Goal: Transaction & Acquisition: Purchase product/service

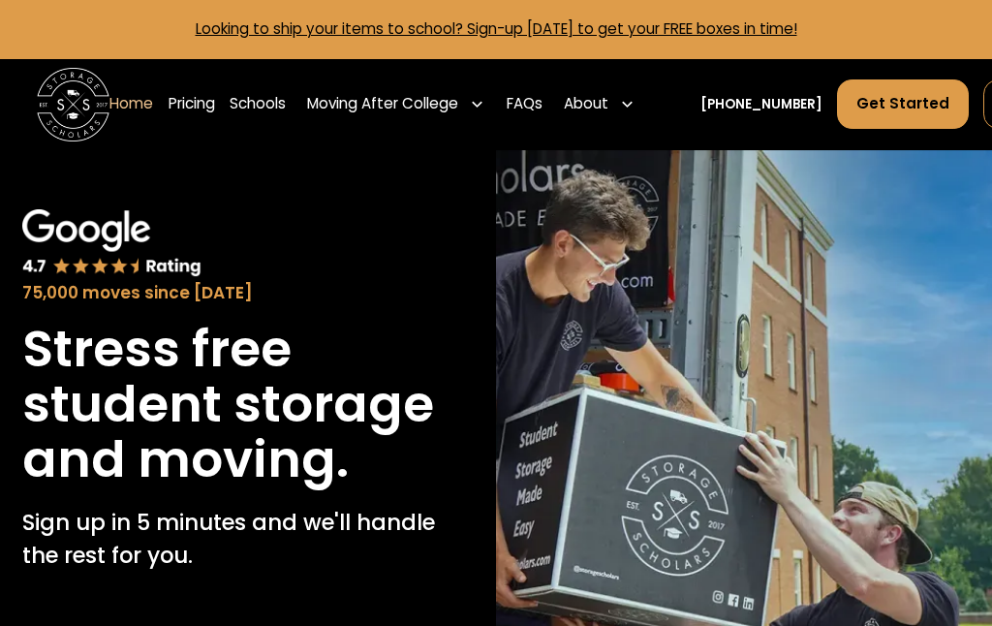
click at [195, 96] on link "Pricing" at bounding box center [192, 103] width 47 height 51
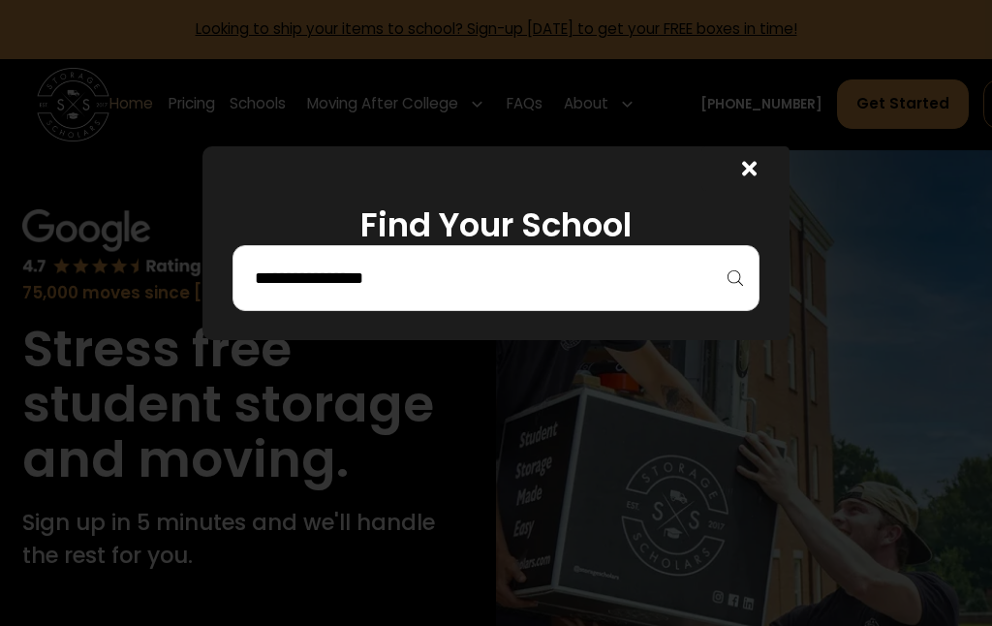
click at [795, 503] on div at bounding box center [496, 313] width 992 height 626
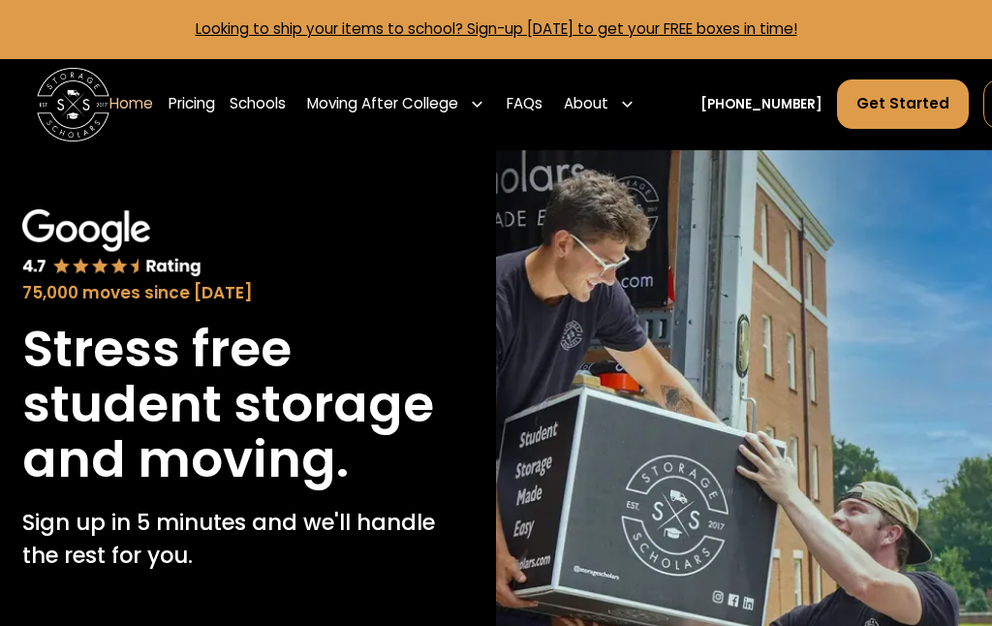
click at [268, 108] on link "Schools" at bounding box center [258, 103] width 56 height 51
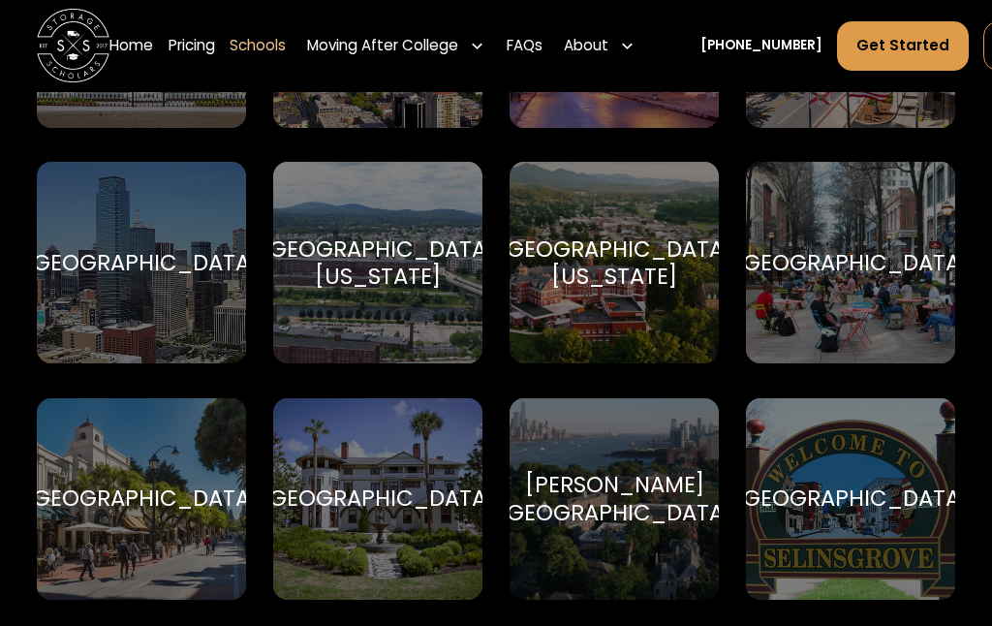
scroll to position [6959, 0]
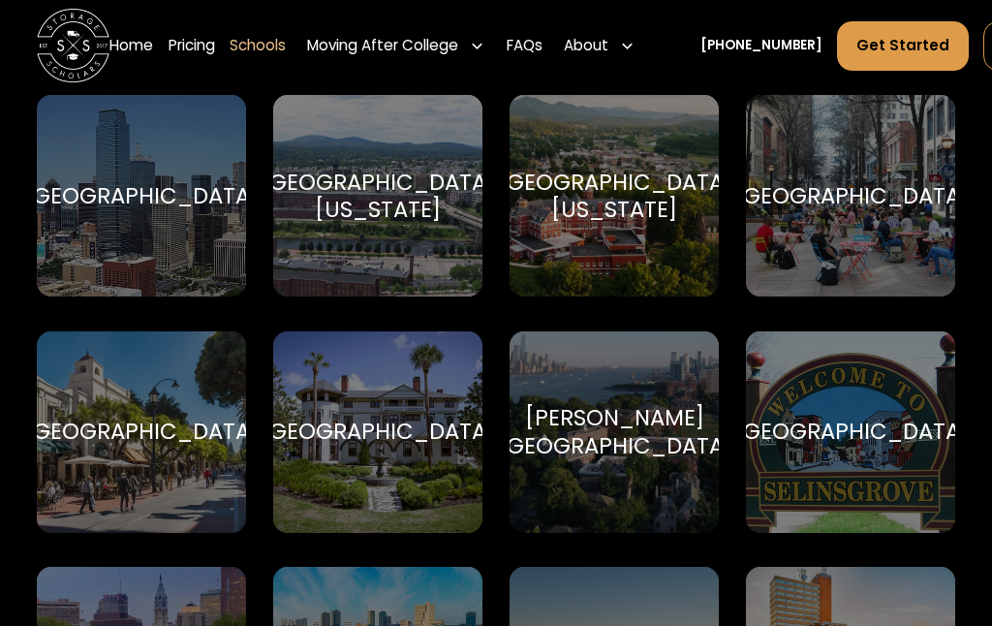
click at [602, 50] on div "About" at bounding box center [586, 46] width 45 height 22
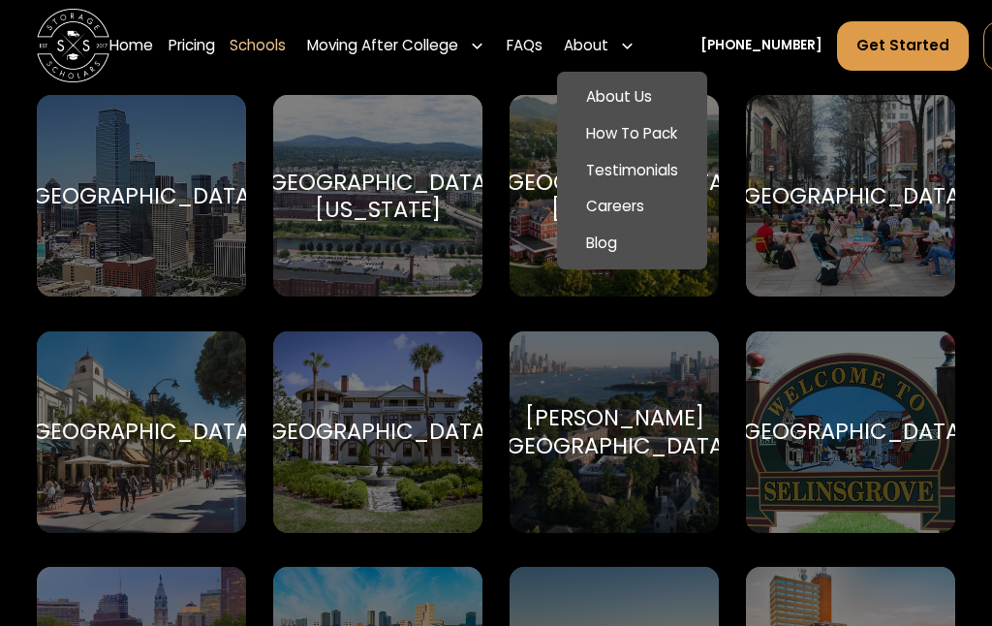
click at [621, 212] on link "Careers" at bounding box center [632, 207] width 136 height 37
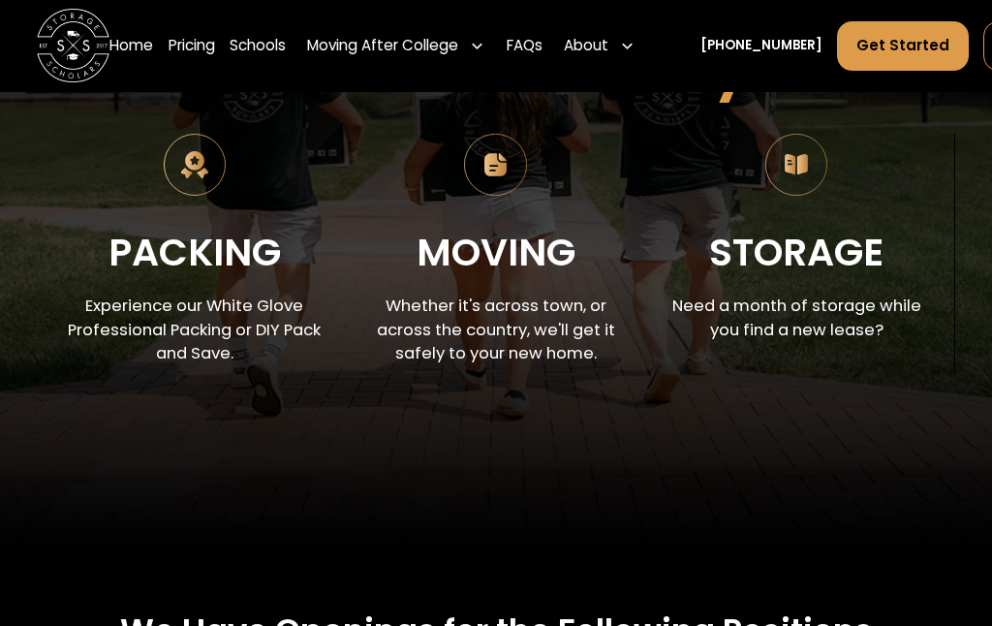
scroll to position [299, 0]
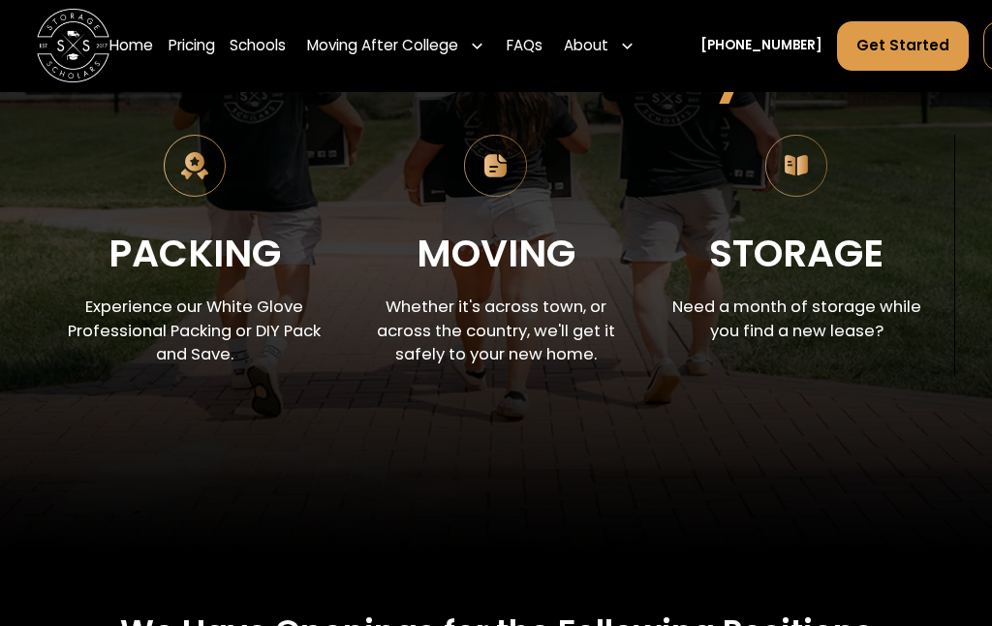
click at [198, 47] on link "Pricing" at bounding box center [192, 45] width 47 height 51
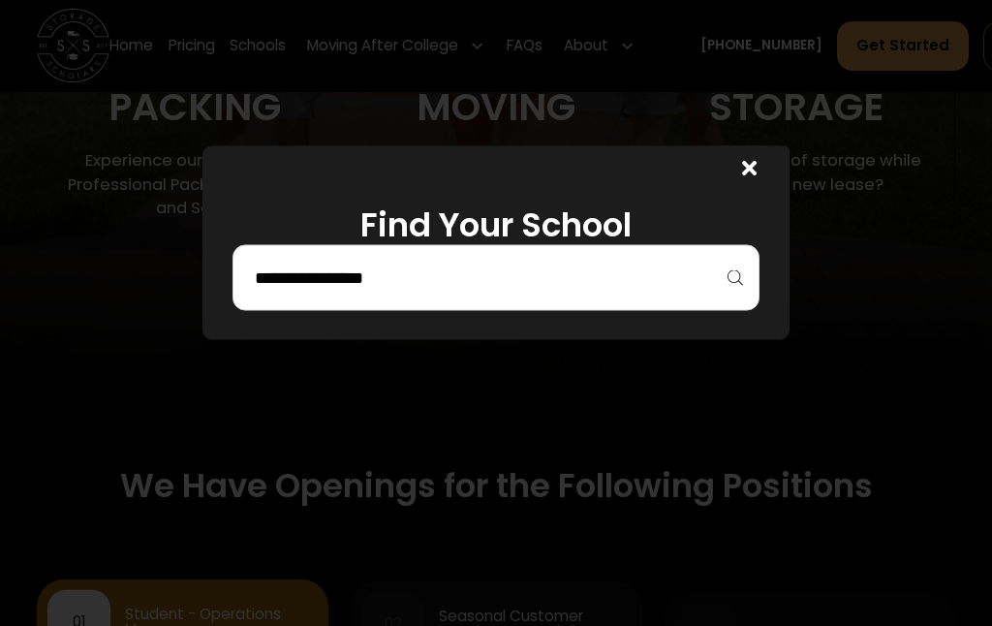
scroll to position [446, 0]
click at [729, 295] on input "search" at bounding box center [496, 278] width 487 height 33
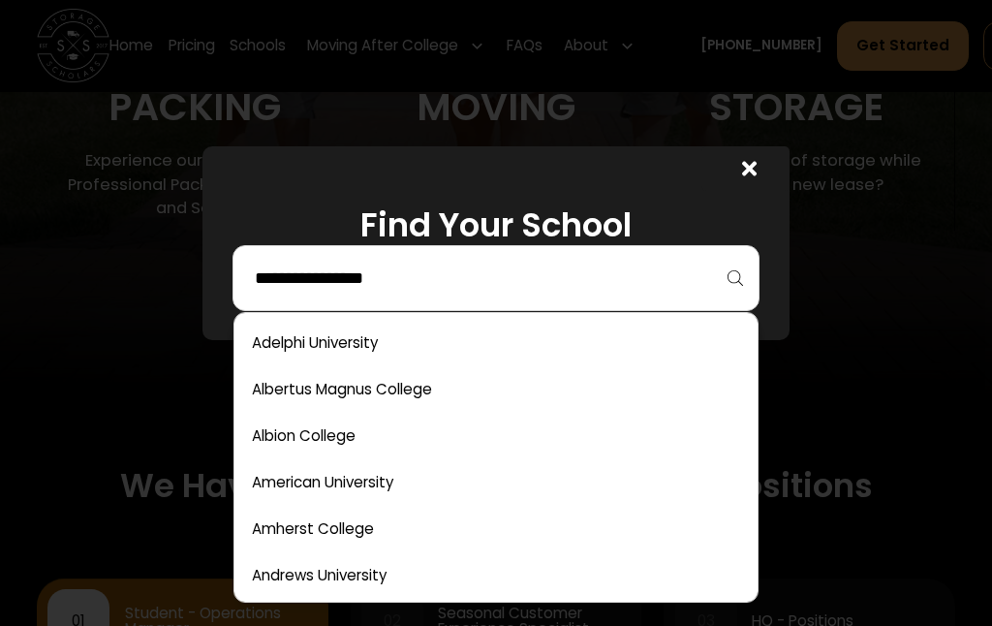
scroll to position [445, 0]
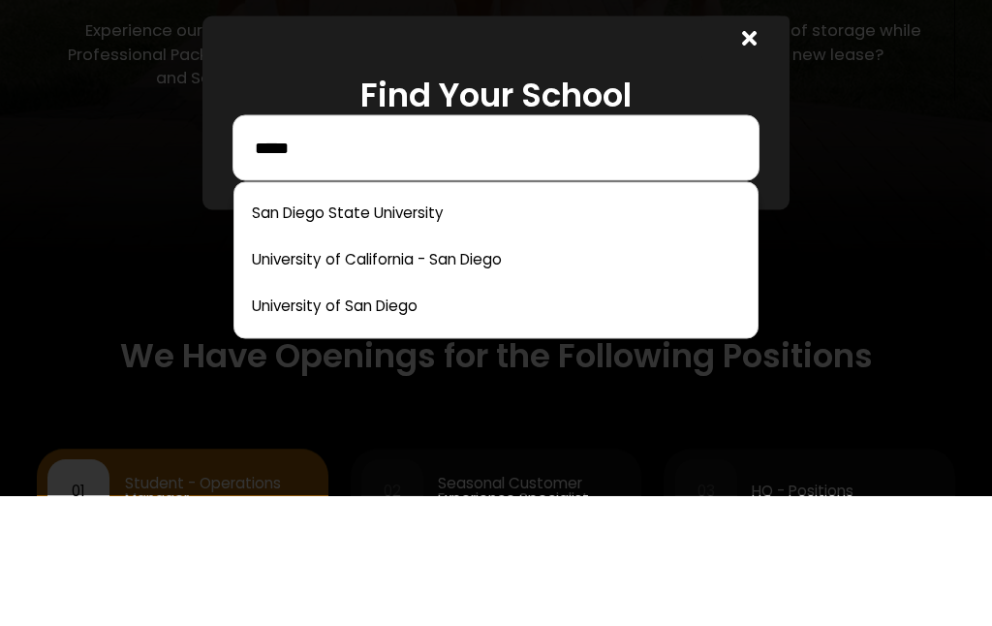
type input "*****"
click at [430, 323] on link at bounding box center [496, 344] width 509 height 43
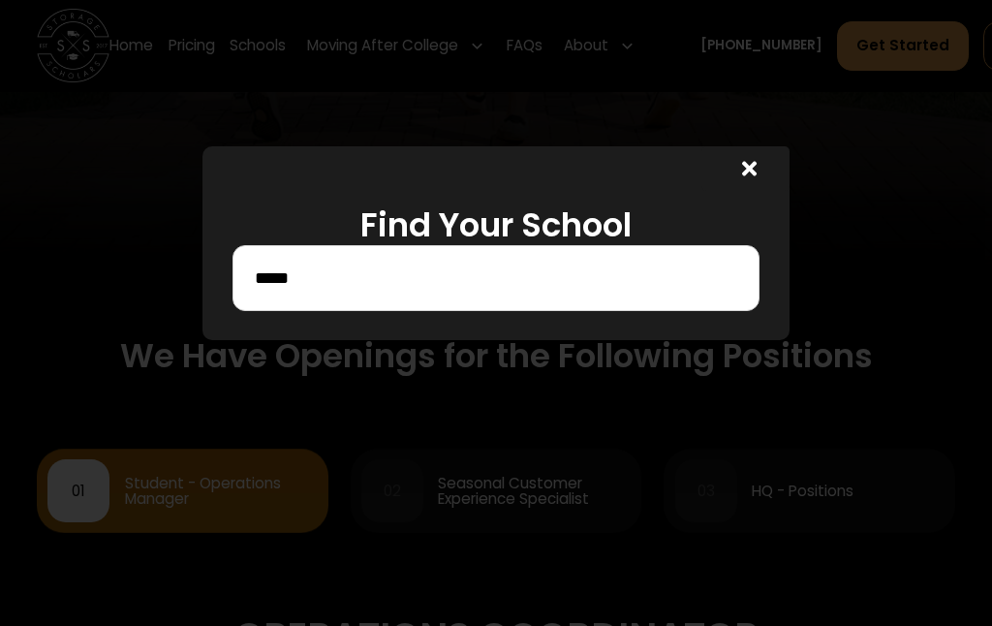
click at [594, 281] on input "*****" at bounding box center [496, 278] width 487 height 33
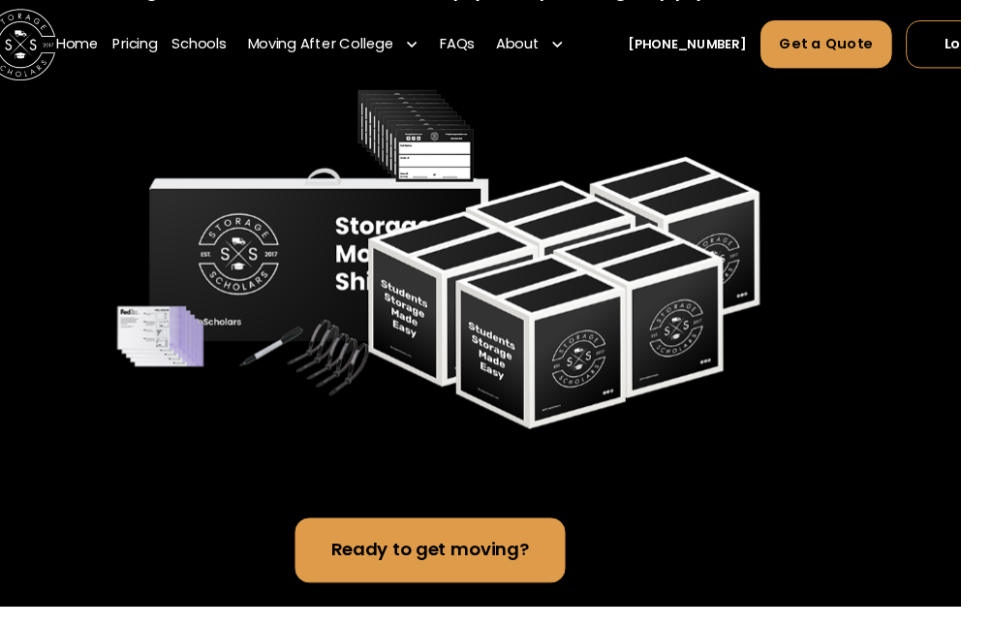
scroll to position [4011, 51]
